Goal: Browse casually

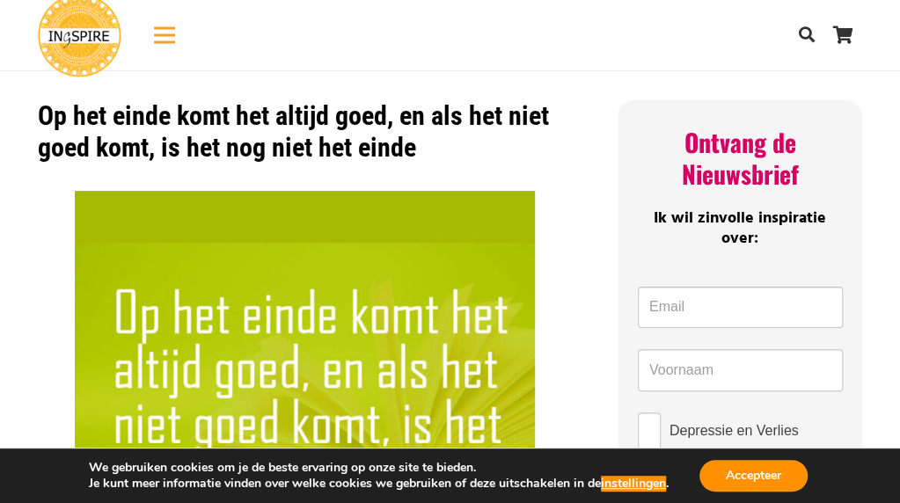
click at [162, 36] on div "Menu" at bounding box center [164, 35] width 21 height 44
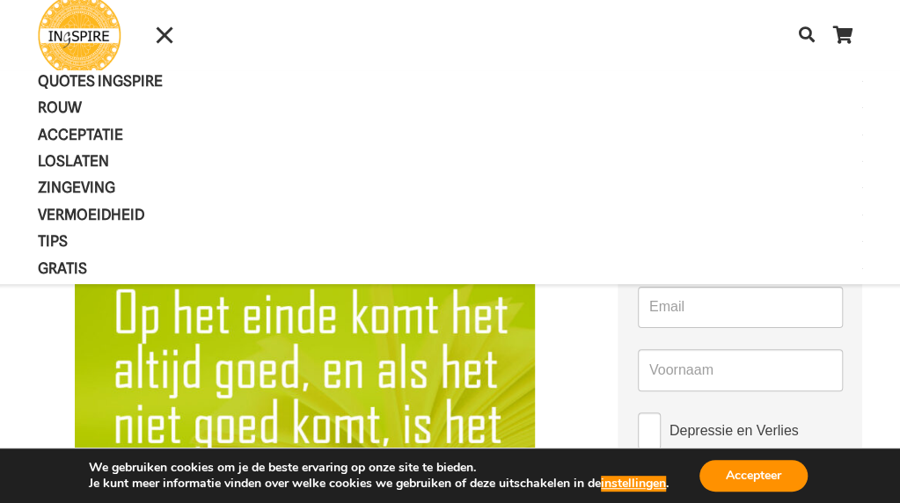
click at [77, 27] on img "Ingspire - het zingevingsplatform met de mooiste spreuken en gouden inzichten o…" at bounding box center [80, 36] width 84 height 84
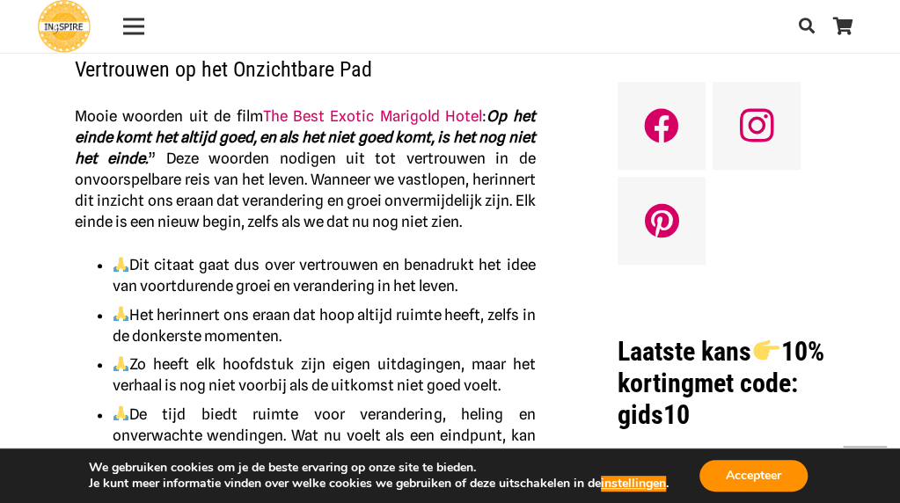
scroll to position [528, 0]
